Goal: Transaction & Acquisition: Download file/media

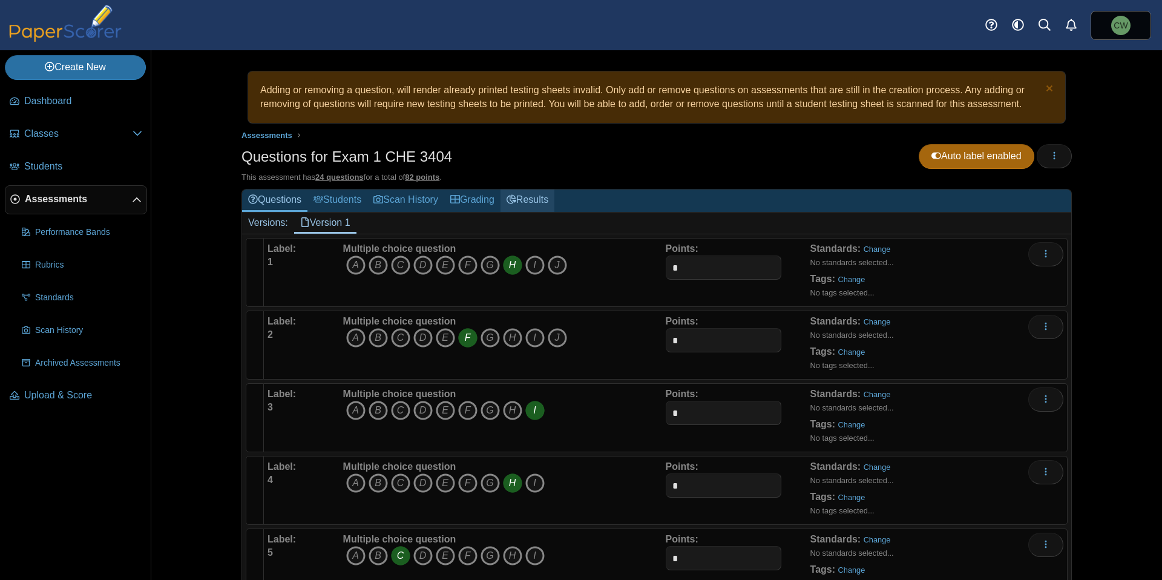
click at [532, 200] on link "Results" at bounding box center [527, 200] width 54 height 22
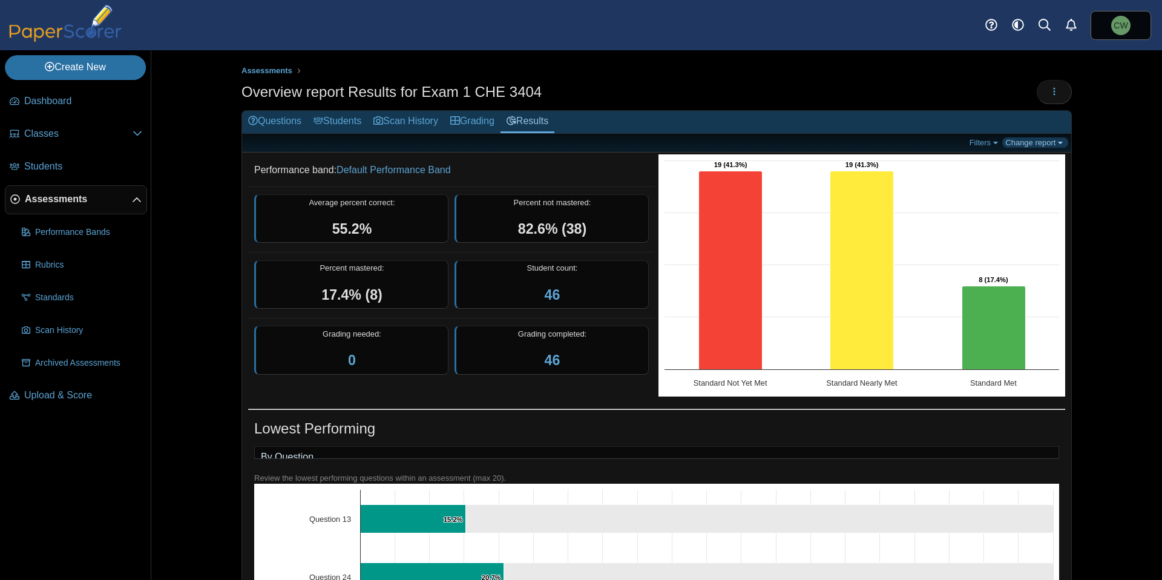
click at [1023, 144] on link "Change report" at bounding box center [1035, 142] width 66 height 10
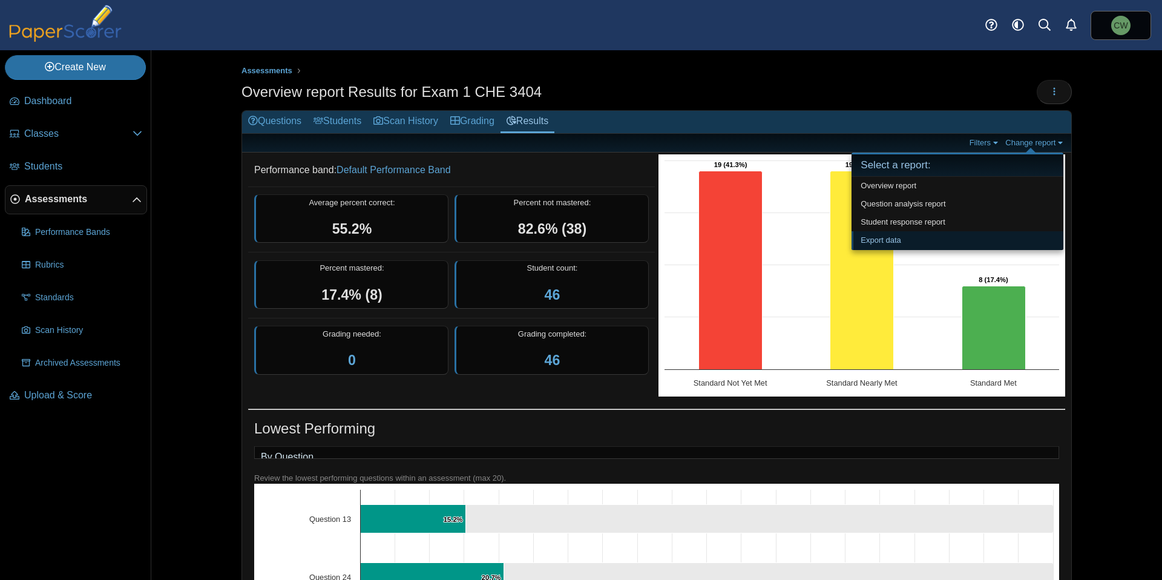
click at [943, 241] on link "Export data" at bounding box center [957, 240] width 212 height 18
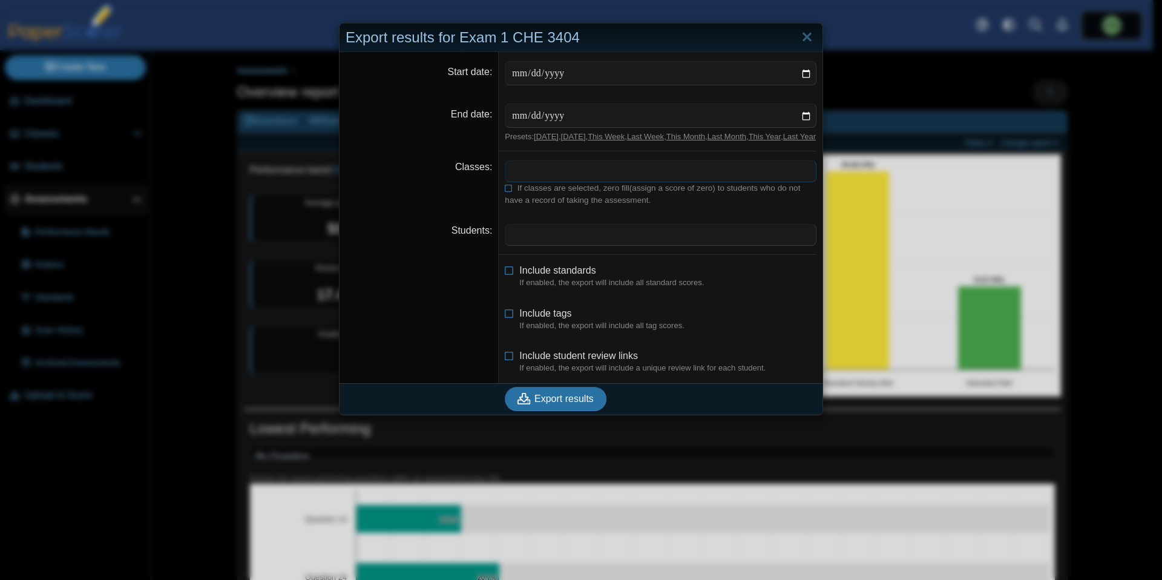
click at [559, 182] on span at bounding box center [660, 171] width 310 height 21
click at [541, 244] on span at bounding box center [660, 234] width 310 height 21
click at [530, 361] on span "Include student review links" at bounding box center [578, 355] width 119 height 10
click at [543, 404] on span "Export results" at bounding box center [563, 398] width 59 height 10
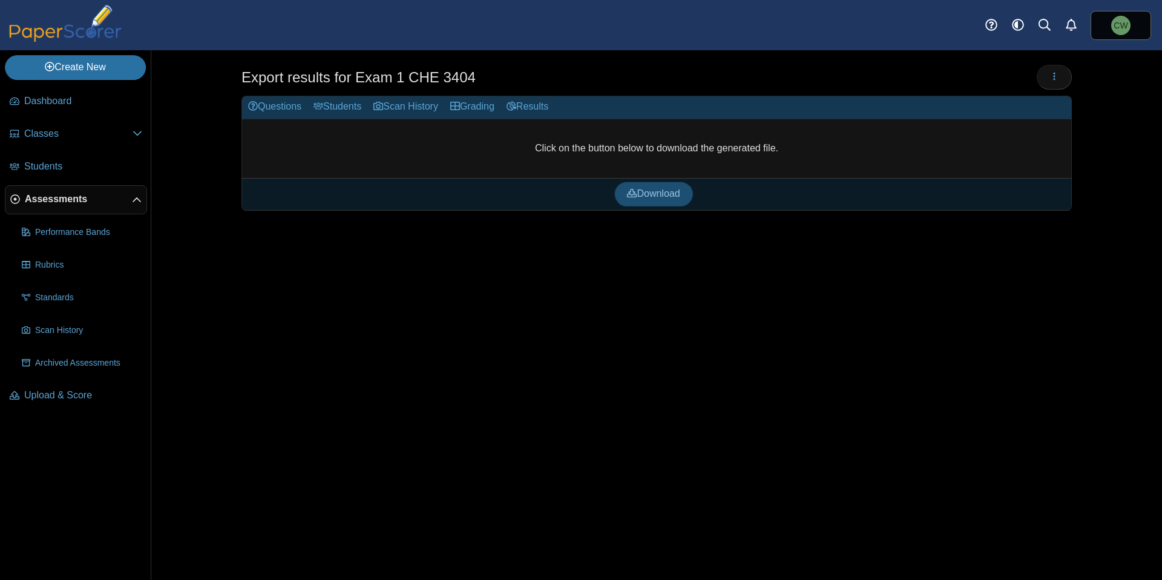
click at [654, 194] on span "Download" at bounding box center [653, 193] width 53 height 10
click at [543, 103] on link "Results" at bounding box center [527, 107] width 54 height 22
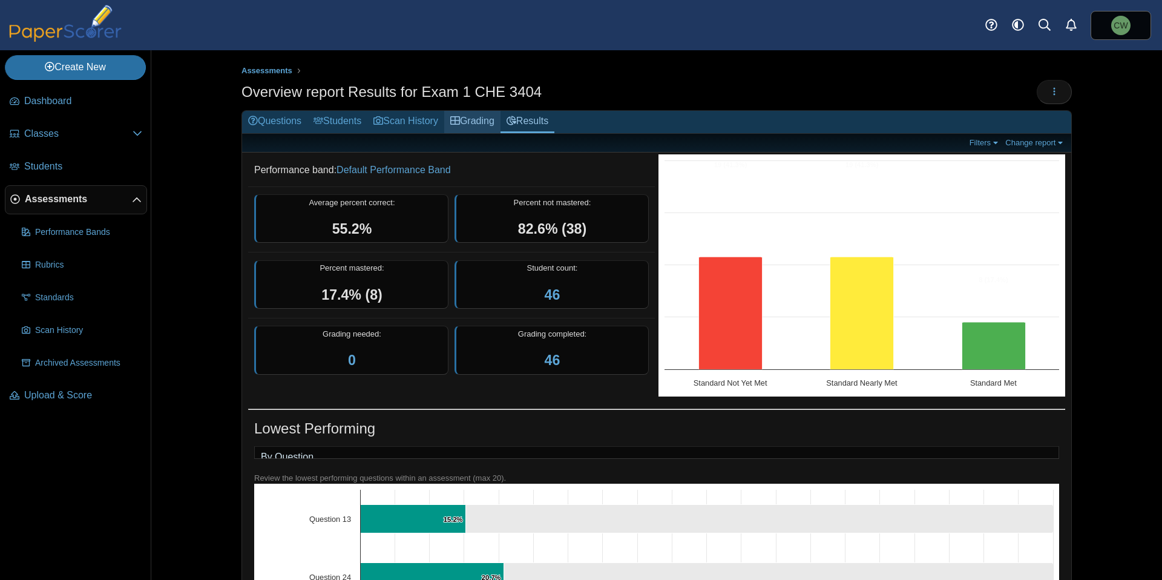
click at [473, 119] on link "Grading" at bounding box center [472, 122] width 56 height 22
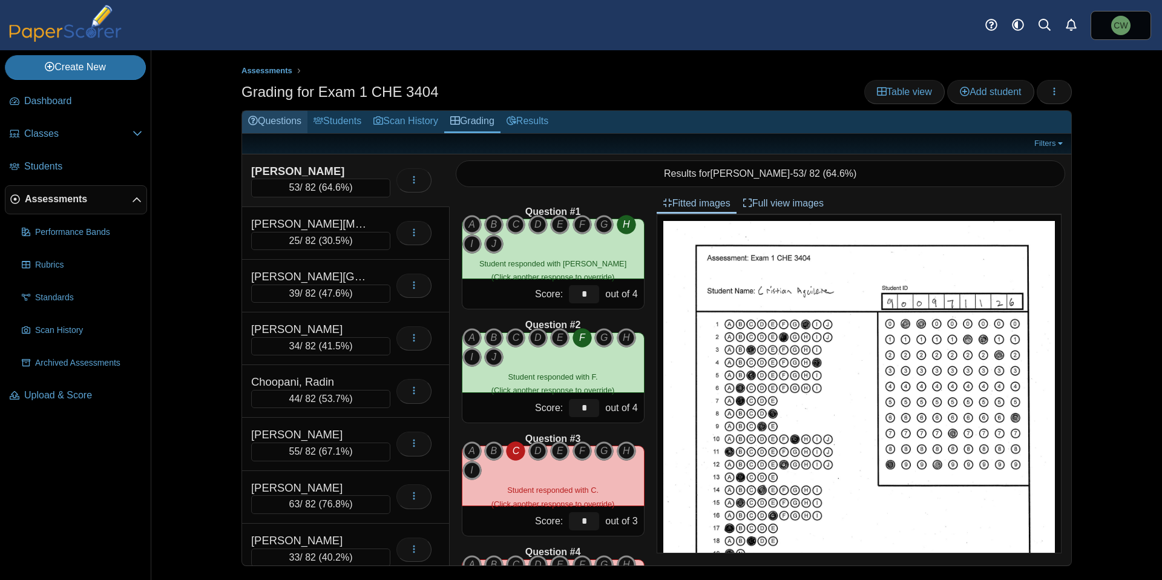
click at [276, 121] on link "Questions" at bounding box center [274, 122] width 65 height 22
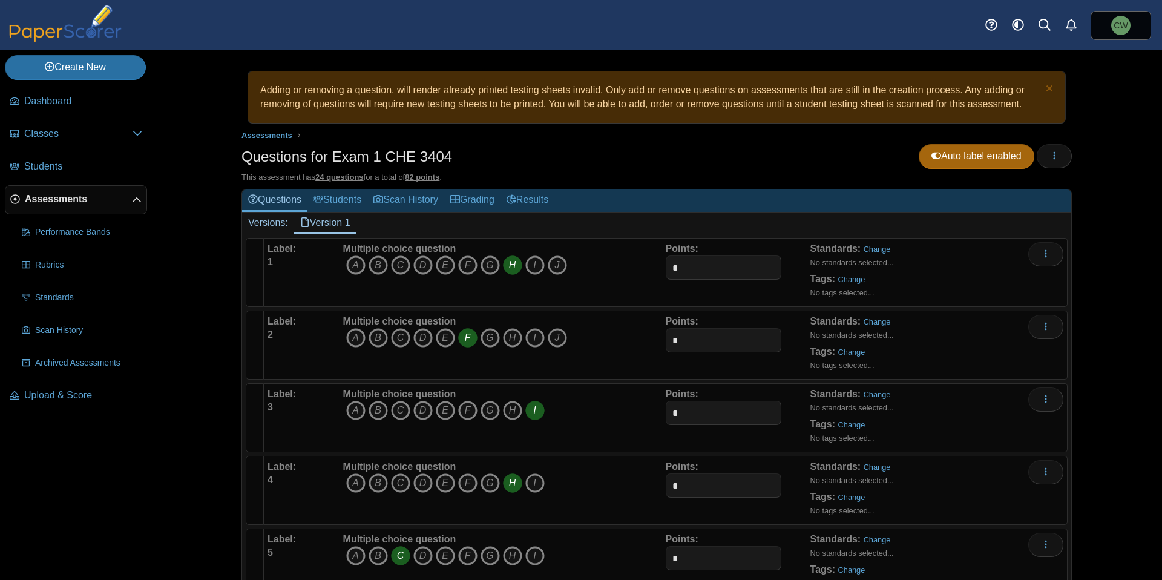
drag, startPoint x: 238, startPoint y: 156, endPoint x: 515, endPoint y: 162, distance: 277.2
click at [515, 162] on div "Questions for Exam 1 CHE 3404 Auto label enabled Loading…" at bounding box center [656, 157] width 830 height 27
click at [423, 157] on h1 "Questions for Exam 1 CHE 3404" at bounding box center [346, 156] width 211 height 21
